Goal: Find specific page/section: Find specific page/section

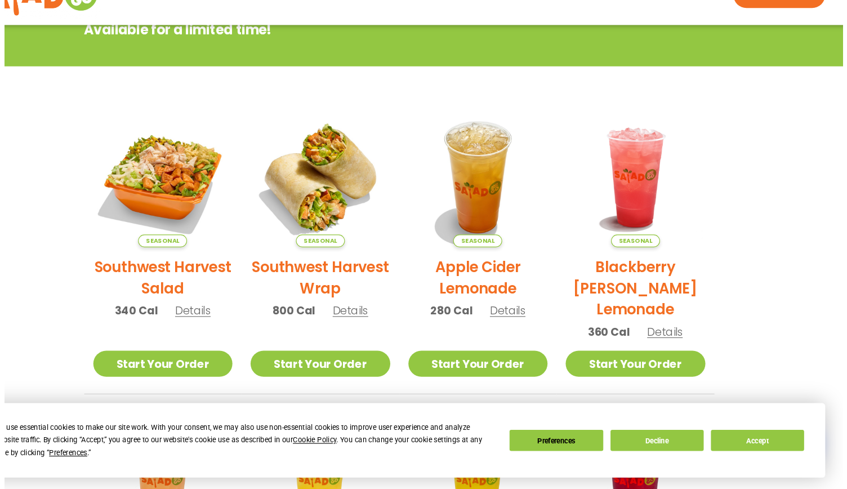
scroll to position [188, 0]
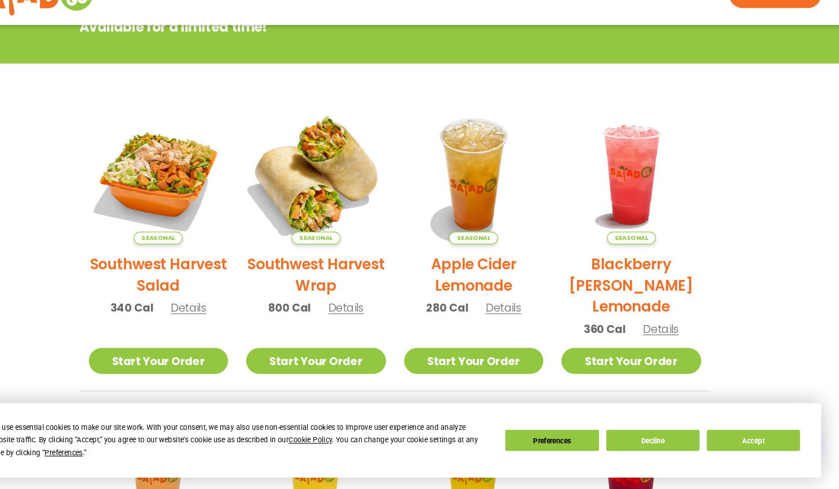
click at [357, 210] on img at bounding box center [346, 195] width 153 height 153
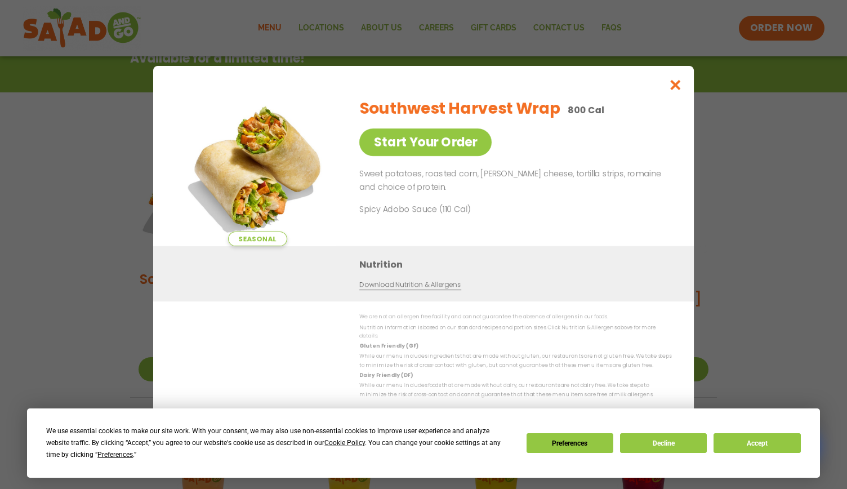
click at [729, 219] on div "Seasonal Start Your Order Southwest Harvest Wrap 800 Cal Start Your Order Sweet…" at bounding box center [423, 244] width 847 height 489
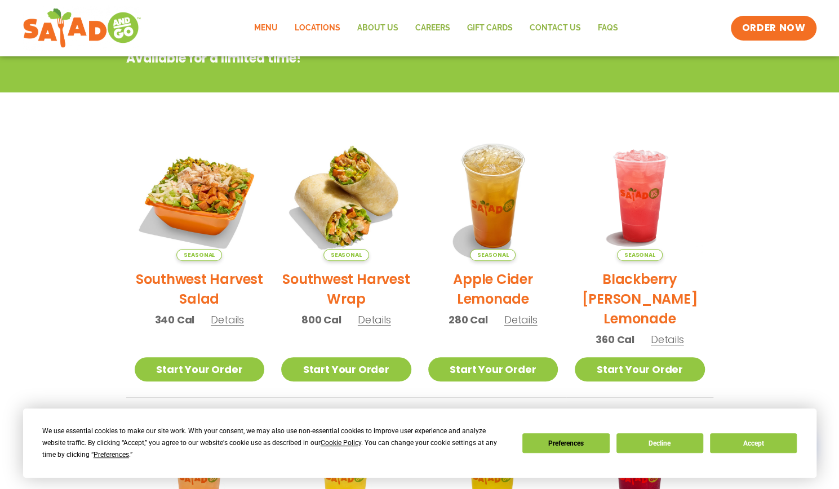
click at [305, 21] on link "Locations" at bounding box center [317, 28] width 63 height 26
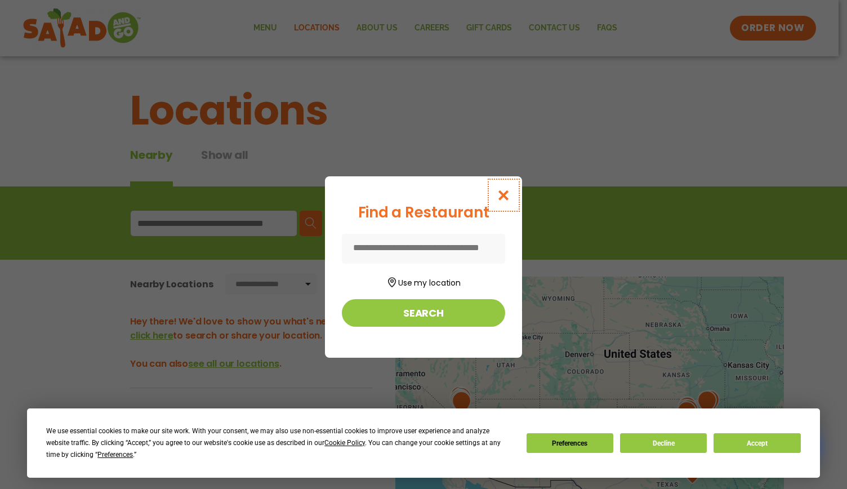
click at [500, 198] on icon "Close modal" at bounding box center [504, 195] width 14 height 12
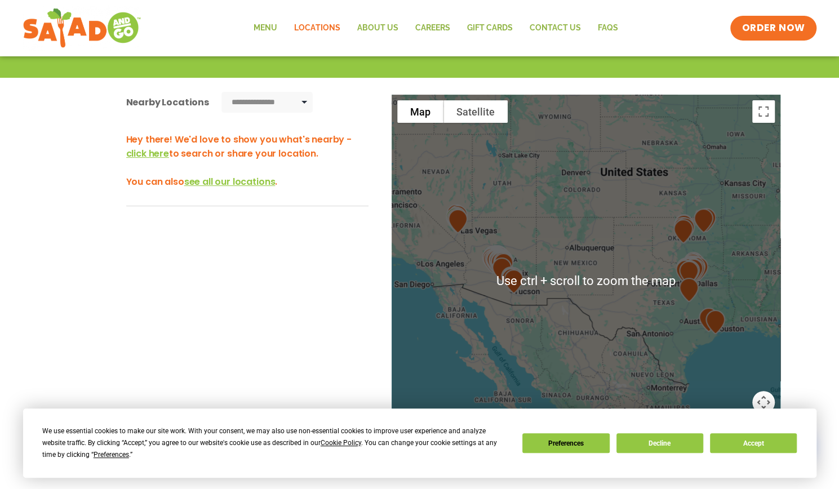
scroll to position [179, 0]
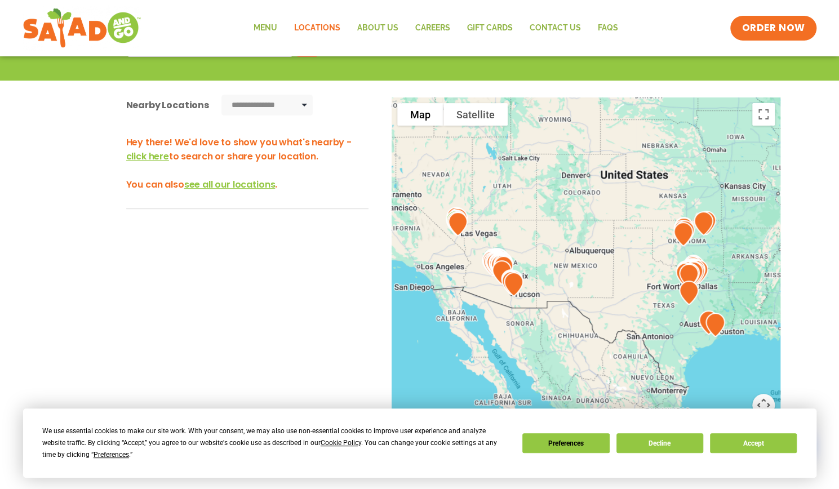
click at [694, 267] on img at bounding box center [688, 275] width 29 height 33
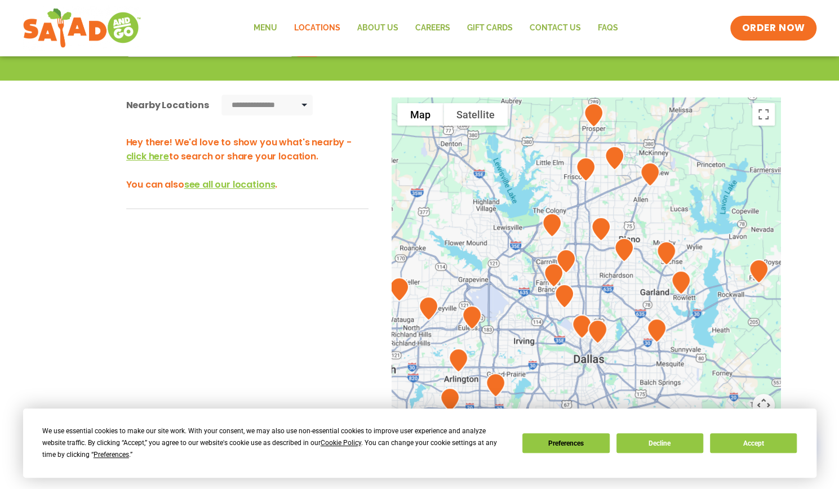
drag, startPoint x: 706, startPoint y: 268, endPoint x: 600, endPoint y: 262, distance: 106.1
click at [600, 262] on div at bounding box center [586, 283] width 389 height 373
